Goal: Transaction & Acquisition: Subscribe to service/newsletter

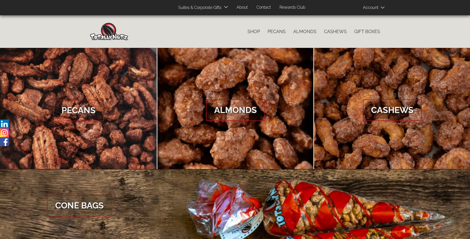
scroll to position [760, 0]
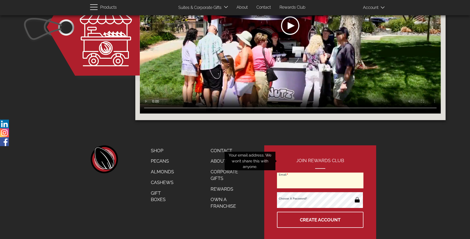
click at [320, 172] on input "Email" at bounding box center [320, 180] width 86 height 16
type input "[EMAIL_ADDRESS][DOMAIN_NAME]"
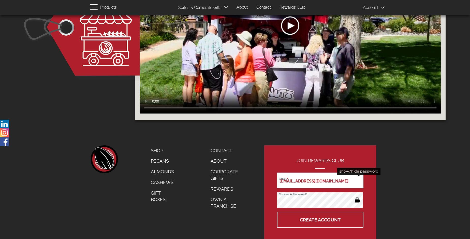
click at [357, 196] on button "button" at bounding box center [357, 200] width 10 height 8
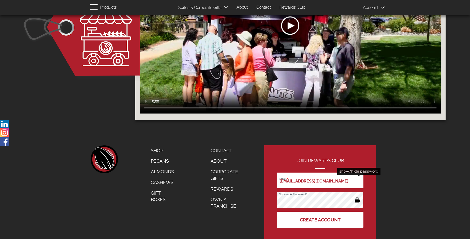
click at [320, 212] on button "Create Account" at bounding box center [320, 220] width 86 height 16
